Goal: Task Accomplishment & Management: Manage account settings

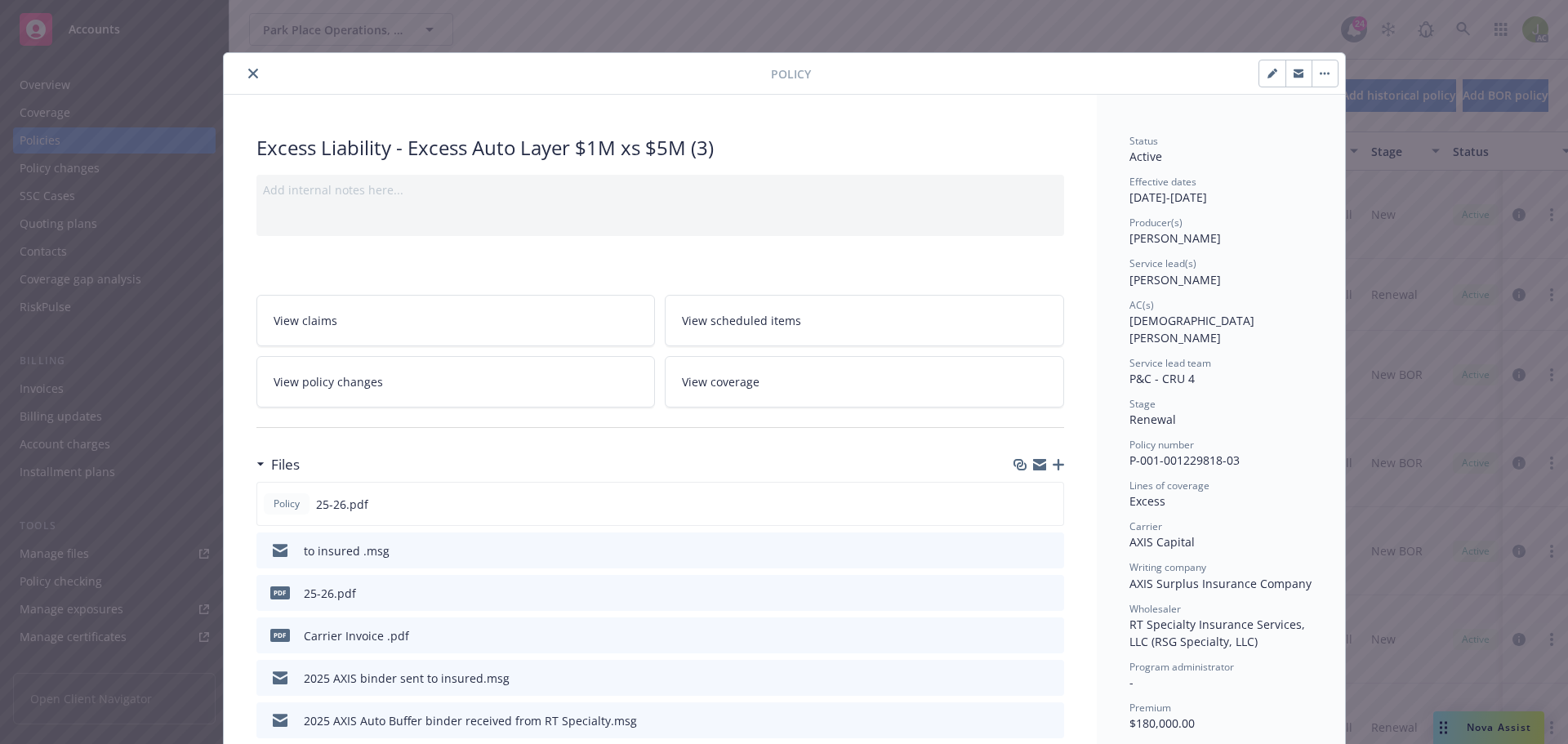
click at [248, 75] on icon "close" at bounding box center [253, 73] width 10 height 10
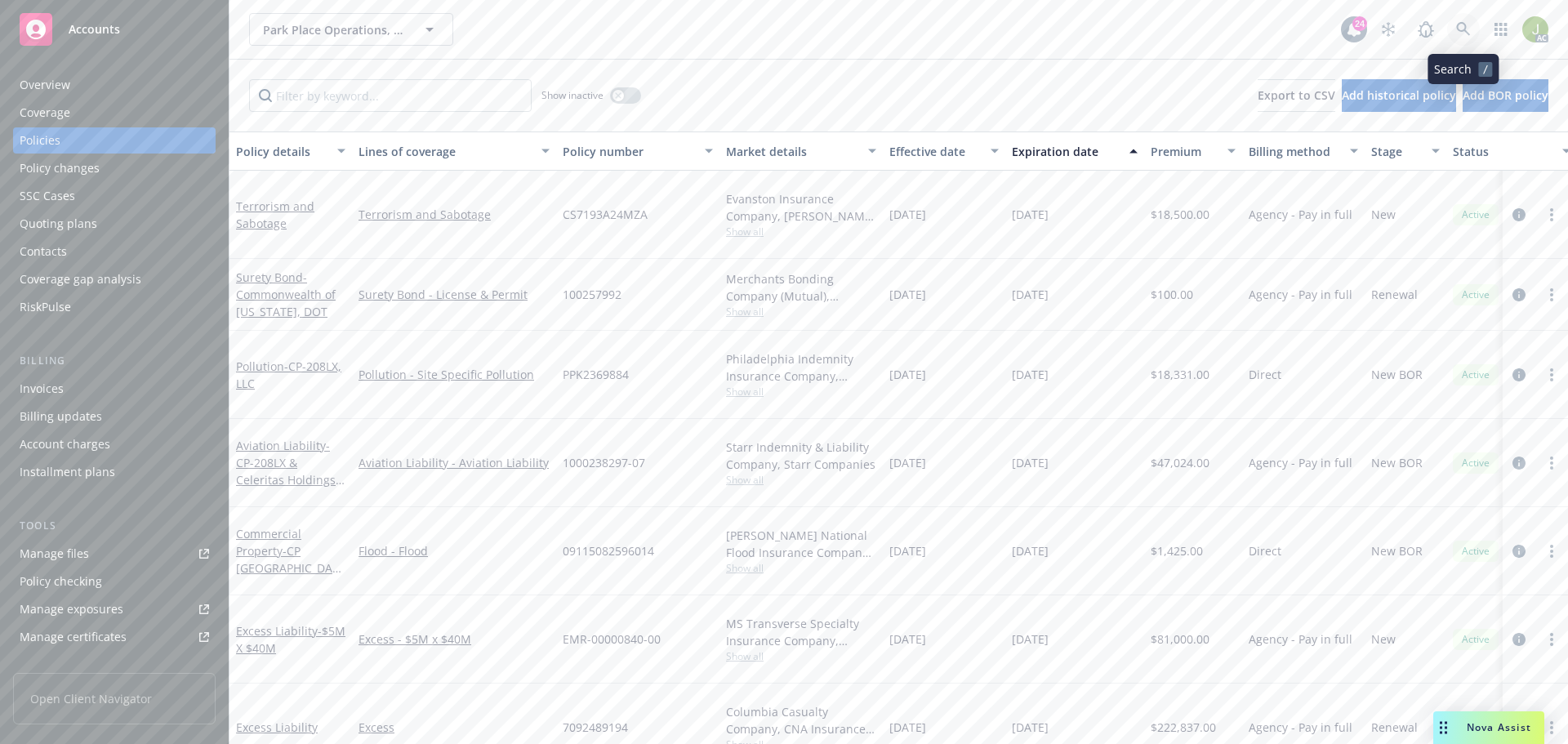
click at [1463, 31] on icon at bounding box center [1463, 29] width 14 height 14
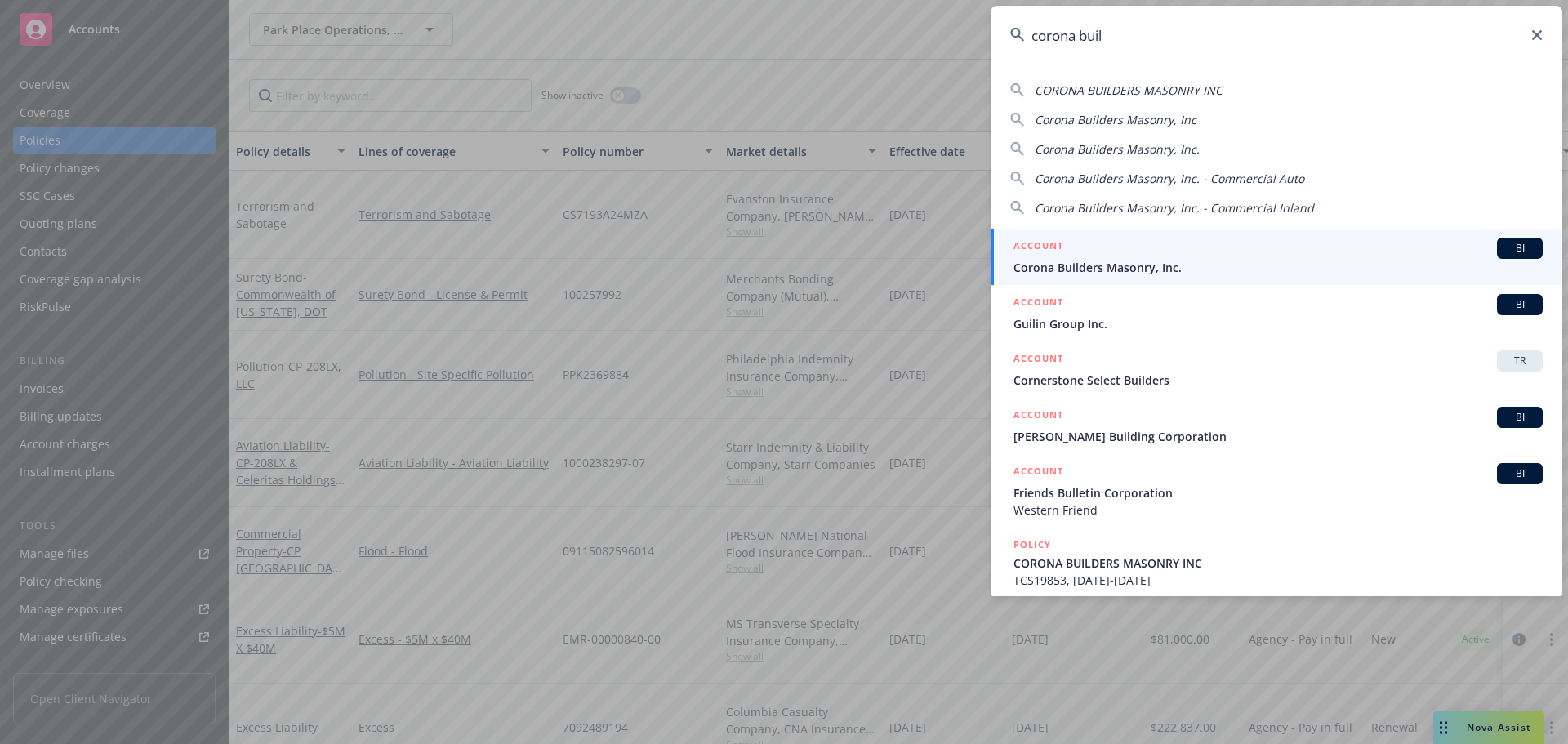
type input "corona buil"
click at [1150, 272] on span "Corona Builders Masonry, Inc." at bounding box center [1278, 267] width 529 height 17
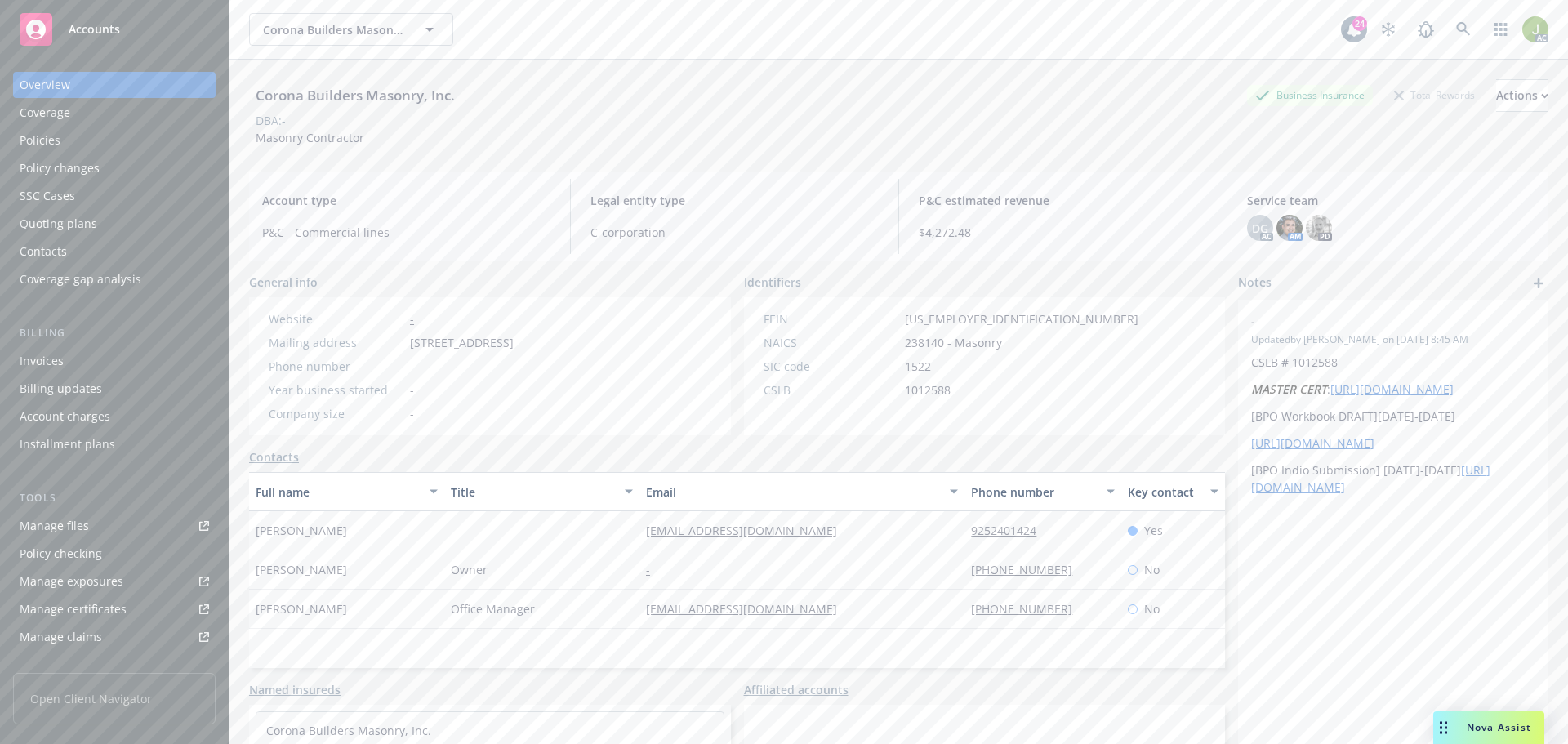
click at [77, 521] on div "Manage files" at bounding box center [54, 526] width 70 height 26
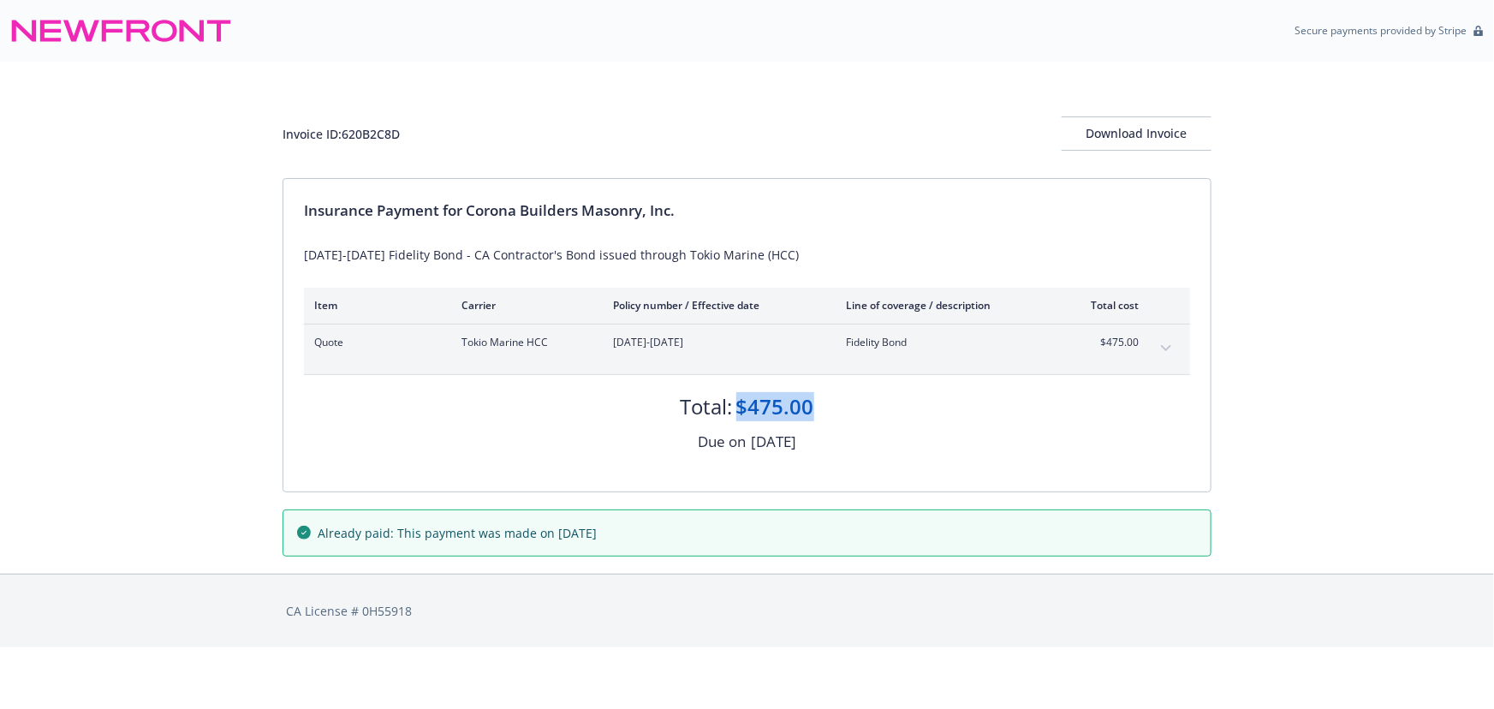
drag, startPoint x: 826, startPoint y: 402, endPoint x: 739, endPoint y: 407, distance: 87.5
click at [739, 407] on div "Total: $475.00" at bounding box center [747, 398] width 886 height 46
copy div "$475.00"
